Goal: Task Accomplishment & Management: Use online tool/utility

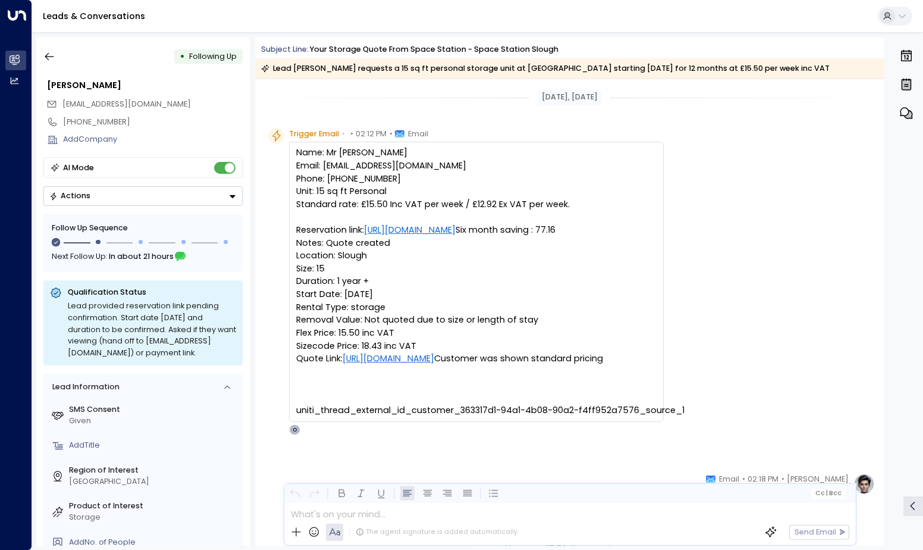
scroll to position [758, 0]
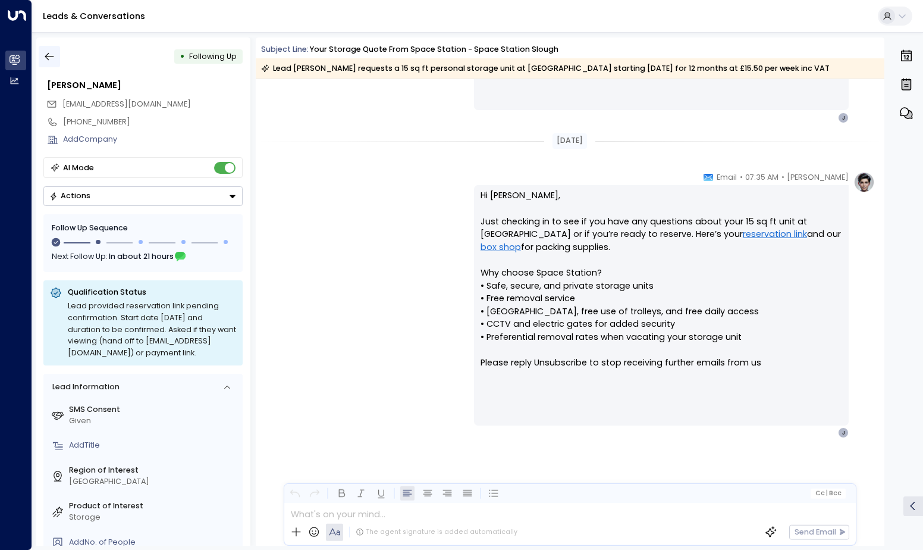
click at [49, 58] on icon "button" at bounding box center [49, 57] width 12 height 12
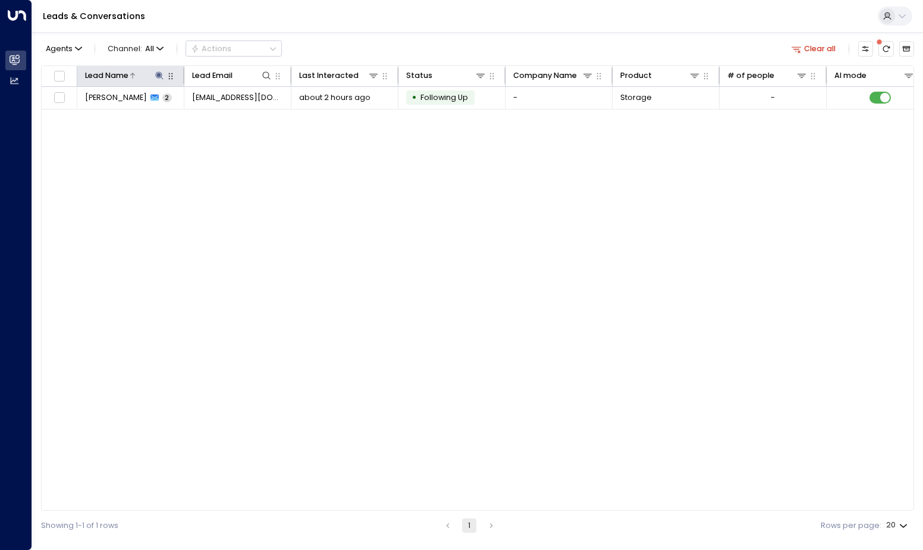
click at [156, 76] on icon at bounding box center [160, 75] width 8 height 8
drag, startPoint x: 155, startPoint y: 115, endPoint x: 37, endPoint y: 115, distance: 117.8
click at [37, 115] on body "**********" at bounding box center [461, 270] width 923 height 540
click at [225, 120] on icon "button" at bounding box center [226, 115] width 10 height 10
click at [209, 115] on input "text" at bounding box center [160, 115] width 148 height 21
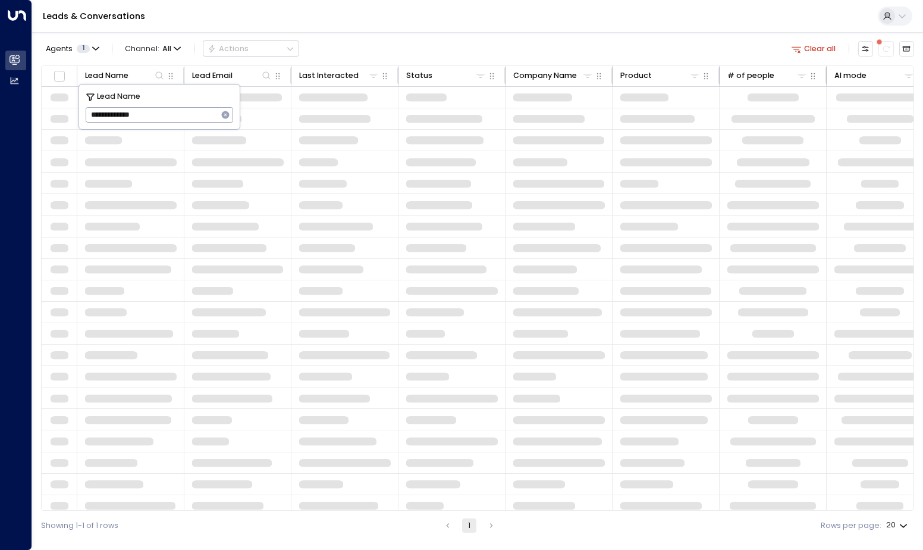
type input "**********"
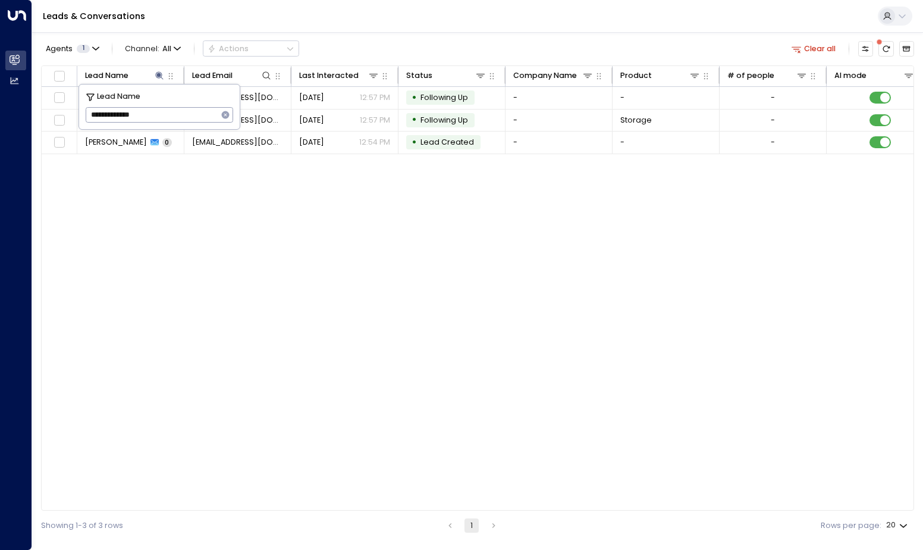
click at [315, 241] on div "Lead Name Lead Email Last Interacted Status Company Name Product # of people AI…" at bounding box center [477, 287] width 873 height 445
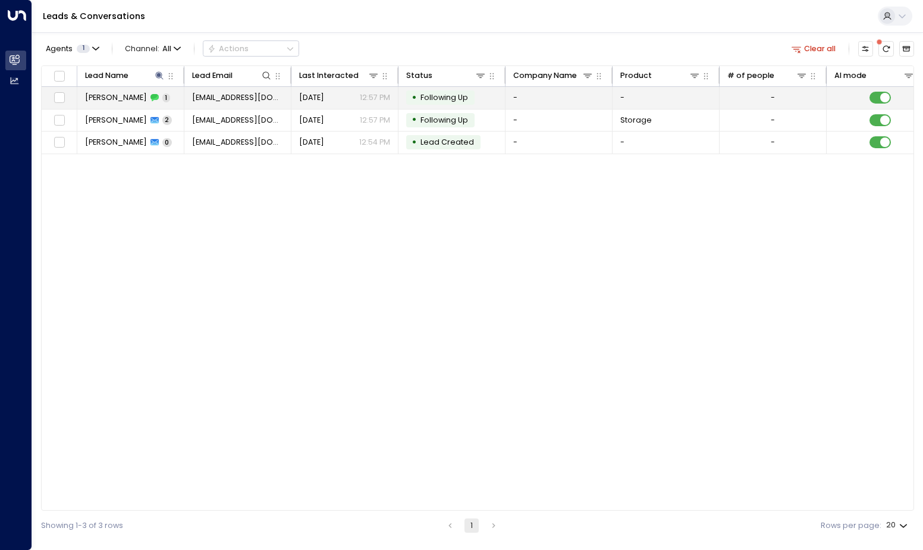
click at [125, 103] on span "[PERSON_NAME]" at bounding box center [116, 97] width 62 height 11
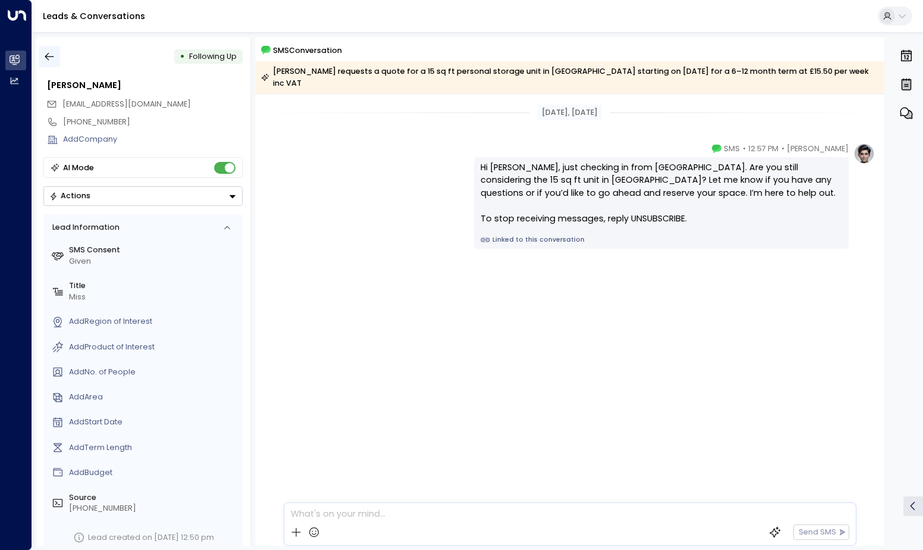
click at [56, 55] on button "button" at bounding box center [49, 56] width 21 height 21
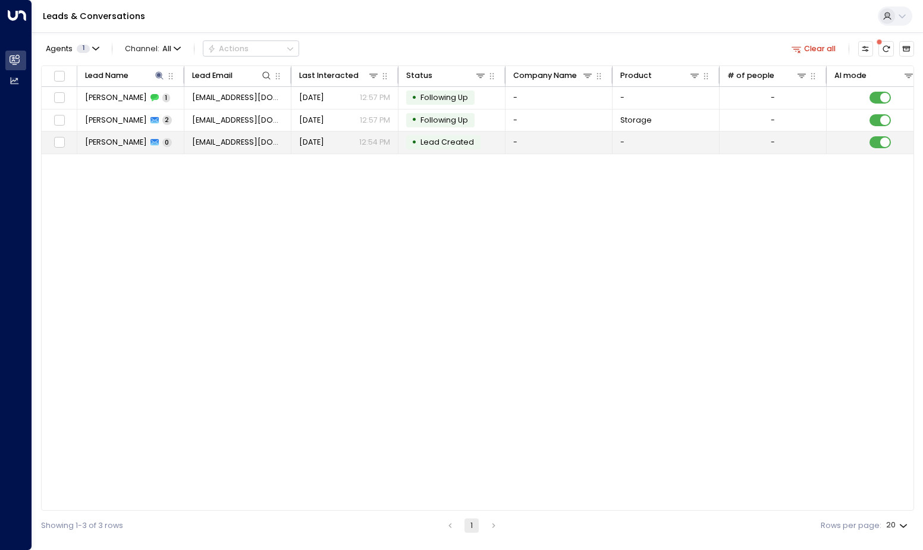
click at [123, 142] on span "[PERSON_NAME]" at bounding box center [116, 142] width 62 height 11
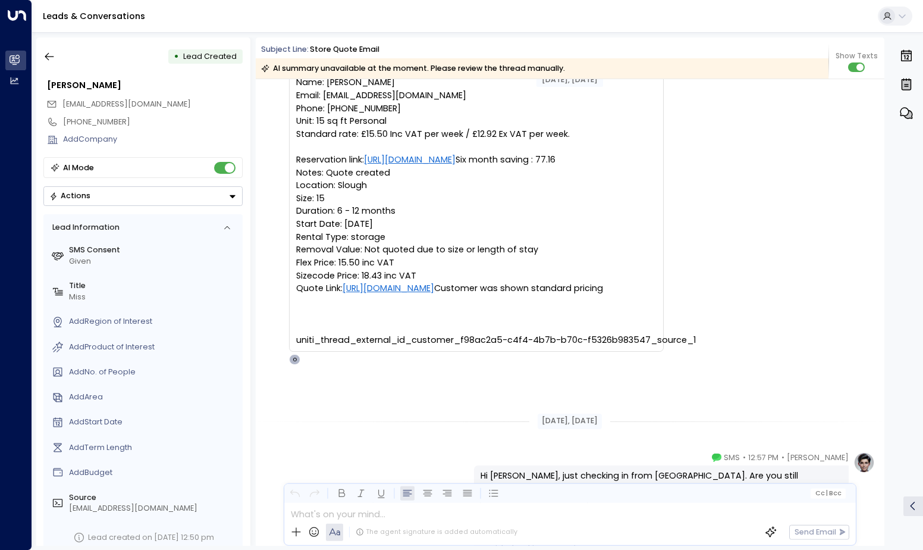
scroll to position [189, 0]
